Goal: Find contact information: Find contact information

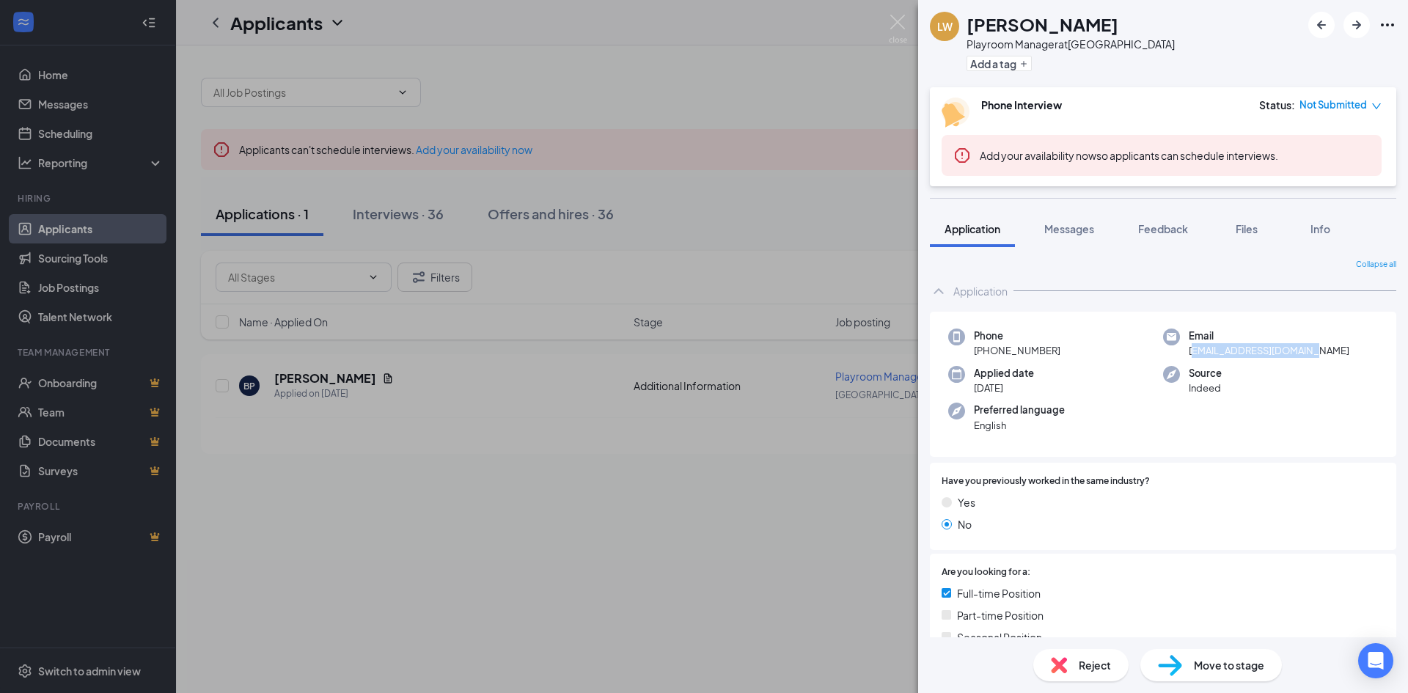
drag, startPoint x: 1317, startPoint y: 350, endPoint x: 1185, endPoint y: 351, distance: 131.3
click at [1185, 351] on div "Email [EMAIL_ADDRESS][DOMAIN_NAME]" at bounding box center [1270, 344] width 215 height 30
click at [1311, 347] on div "Email [EMAIL_ADDRESS][DOMAIN_NAME]" at bounding box center [1270, 344] width 215 height 30
drag, startPoint x: 1311, startPoint y: 350, endPoint x: 1177, endPoint y: 353, distance: 133.5
click at [1177, 353] on div "Email [EMAIL_ADDRESS][DOMAIN_NAME]" at bounding box center [1270, 344] width 215 height 30
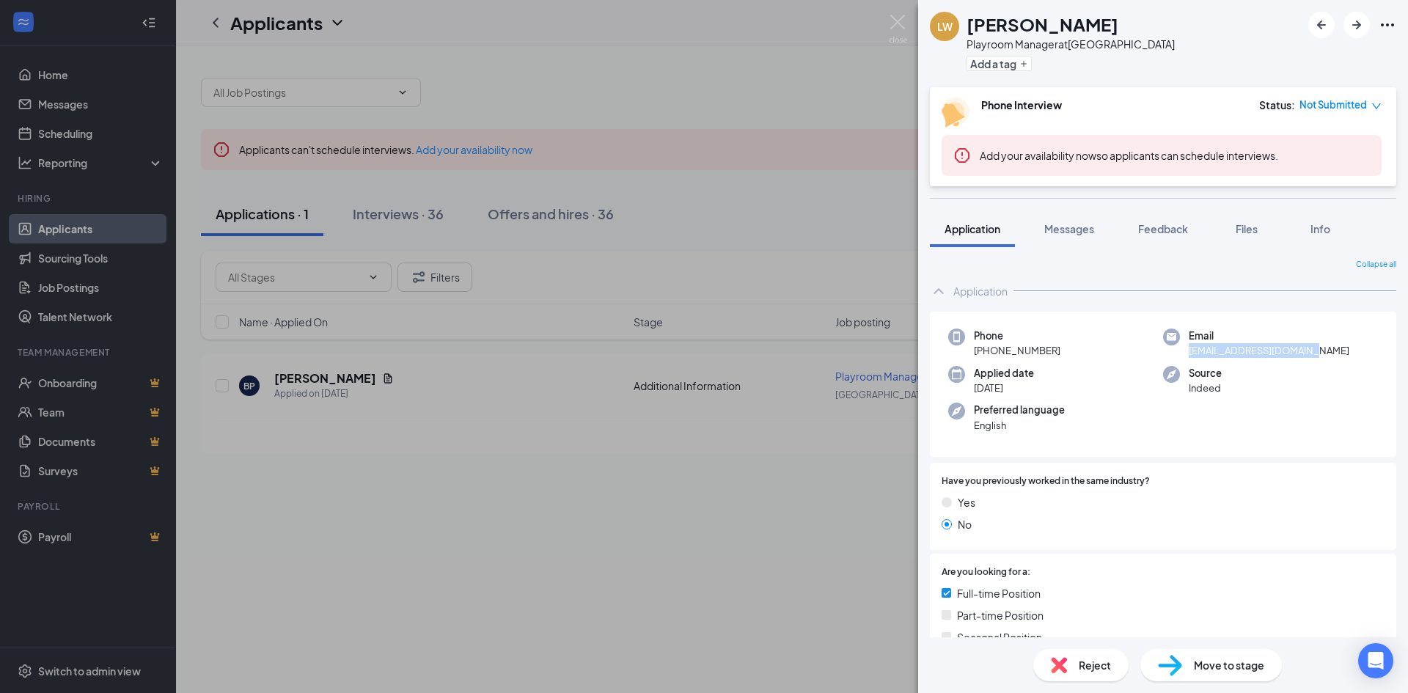
copy span "[EMAIL_ADDRESS][DOMAIN_NAME]"
click at [849, 191] on div "[PERSON_NAME] Playroom Manager at [GEOGRAPHIC_DATA] Add a tag Phone Interview S…" at bounding box center [704, 346] width 1408 height 693
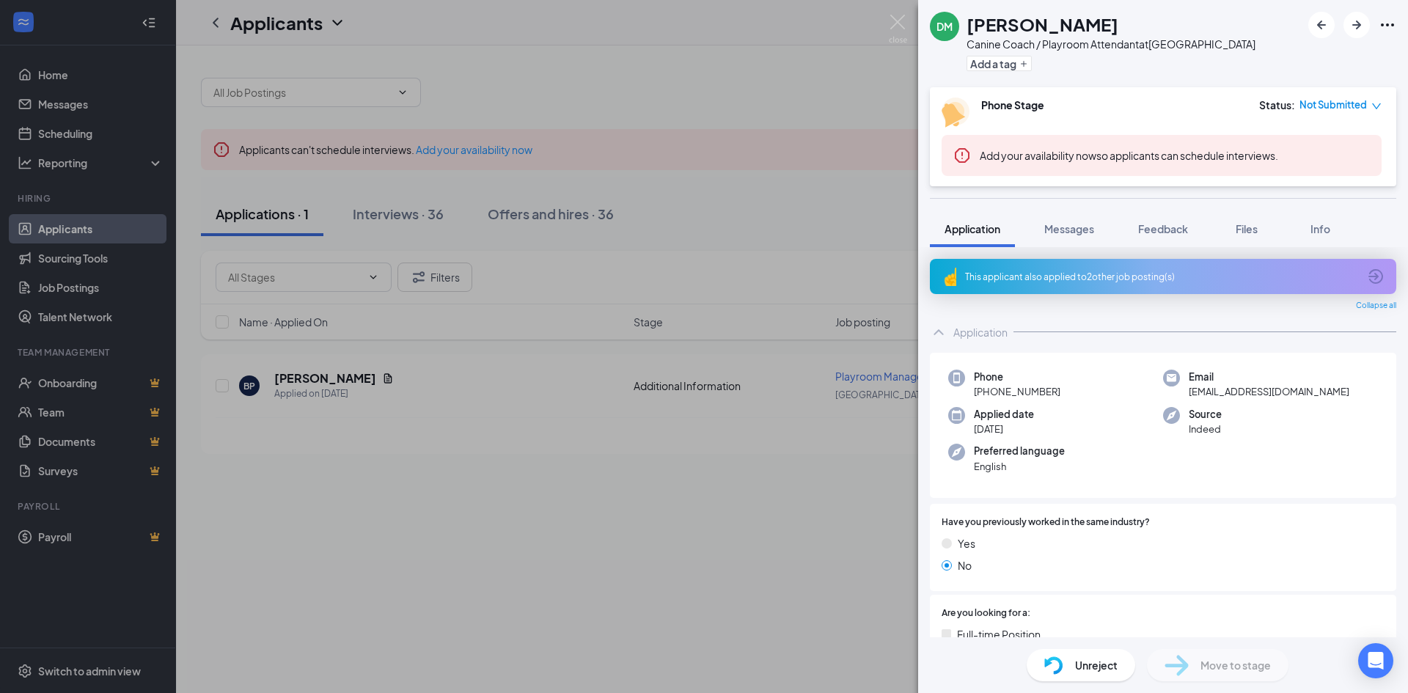
drag, startPoint x: 1012, startPoint y: 390, endPoint x: 971, endPoint y: 390, distance: 41.1
click at [971, 390] on div "Phone +1 (718) 916-4138" at bounding box center [1055, 385] width 215 height 30
click at [692, 37] on div "DM Douglas Metz Canine Coach / Playroom Attendant at Old Bridge Add a tag Phone…" at bounding box center [704, 346] width 1408 height 693
click at [695, 67] on div "DM Douglas Metz Canine Coach / Playroom Attendant at Old Bridge Add a tag Phone…" at bounding box center [704, 346] width 1408 height 693
